Goal: Task Accomplishment & Management: Manage account settings

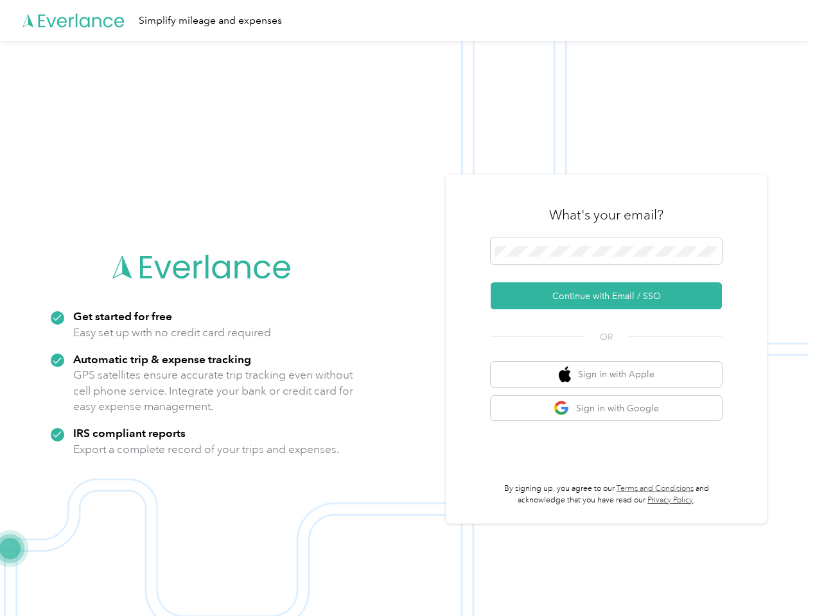
click at [407, 308] on img at bounding box center [404, 349] width 808 height 616
click at [407, 21] on div "Simplify mileage and expenses" at bounding box center [404, 20] width 808 height 41
click at [611, 296] on button "Continue with Email / SSO" at bounding box center [605, 295] width 231 height 27
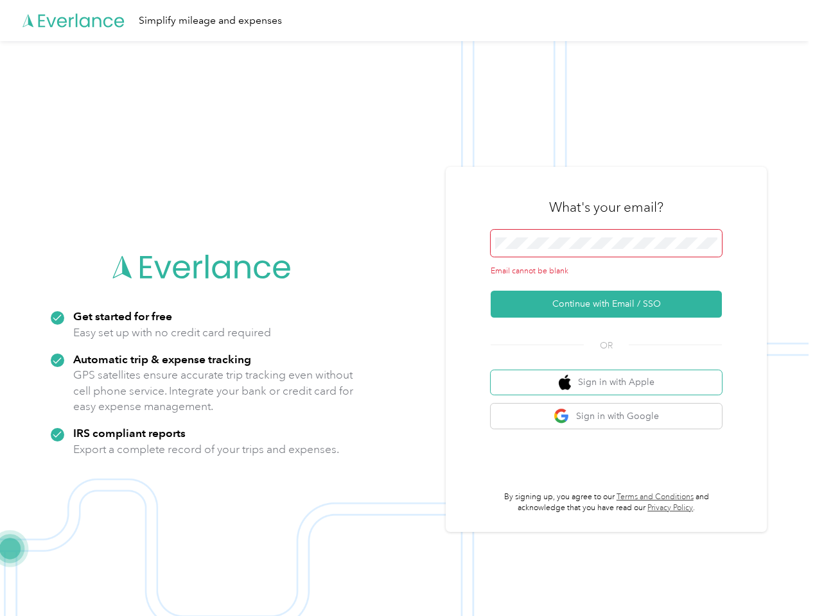
click at [611, 374] on button "Sign in with Apple" at bounding box center [605, 382] width 231 height 25
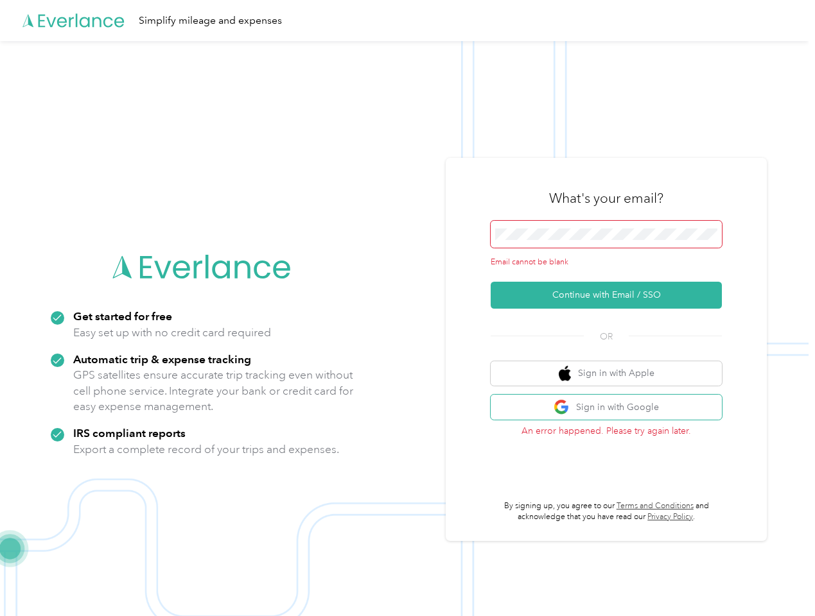
click at [611, 408] on button "Sign in with Google" at bounding box center [605, 407] width 231 height 25
